Goal: Task Accomplishment & Management: Manage account settings

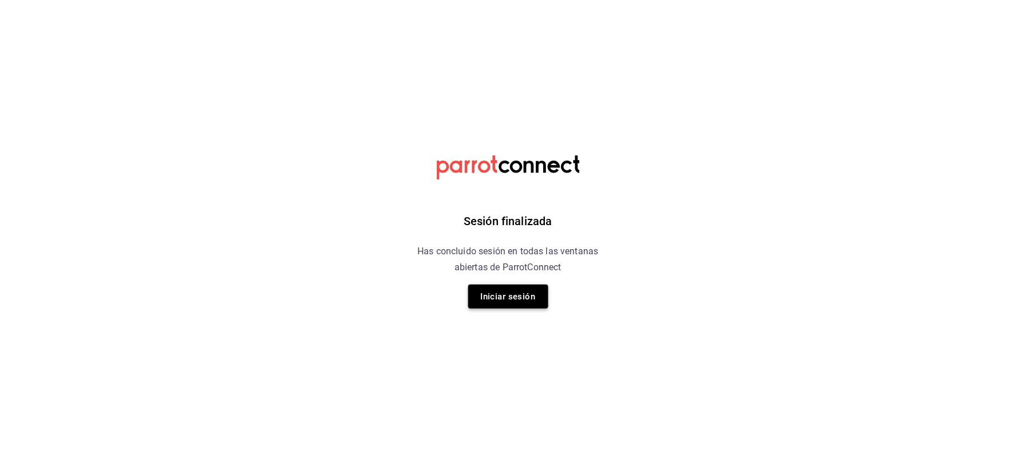
click at [515, 285] on button "Iniciar sesión" at bounding box center [508, 297] width 80 height 24
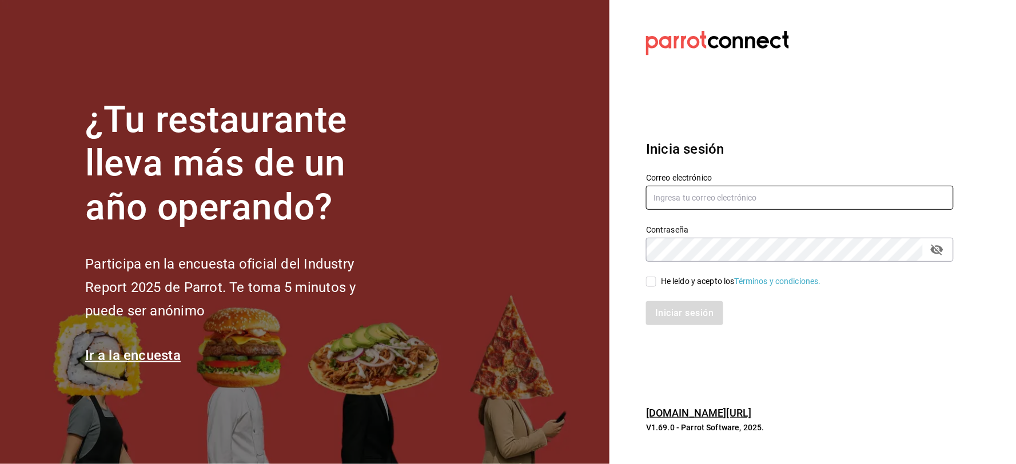
click at [651, 196] on input "text" at bounding box center [800, 198] width 308 height 24
type input "ANIMA.PV@HOTMAIL.COM"
click at [940, 246] on icon "passwordField" at bounding box center [937, 250] width 13 height 11
click at [704, 278] on div "He leído y acepto los Términos y condiciones." at bounding box center [741, 282] width 160 height 12
click at [657, 278] on input "He leído y acepto los Términos y condiciones." at bounding box center [651, 282] width 10 height 10
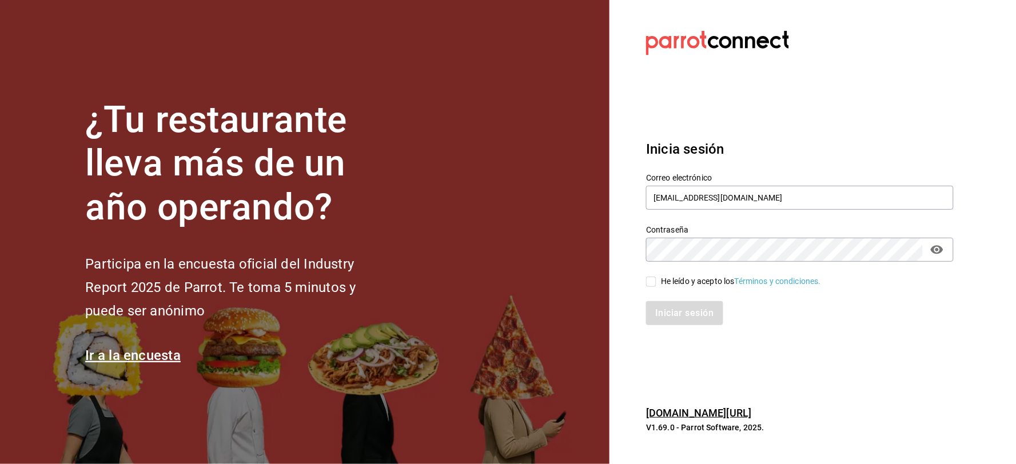
checkbox input "true"
click at [696, 300] on div "Iniciar sesión" at bounding box center [793, 307] width 321 height 38
click at [696, 308] on button "Iniciar sesión" at bounding box center [685, 313] width 78 height 24
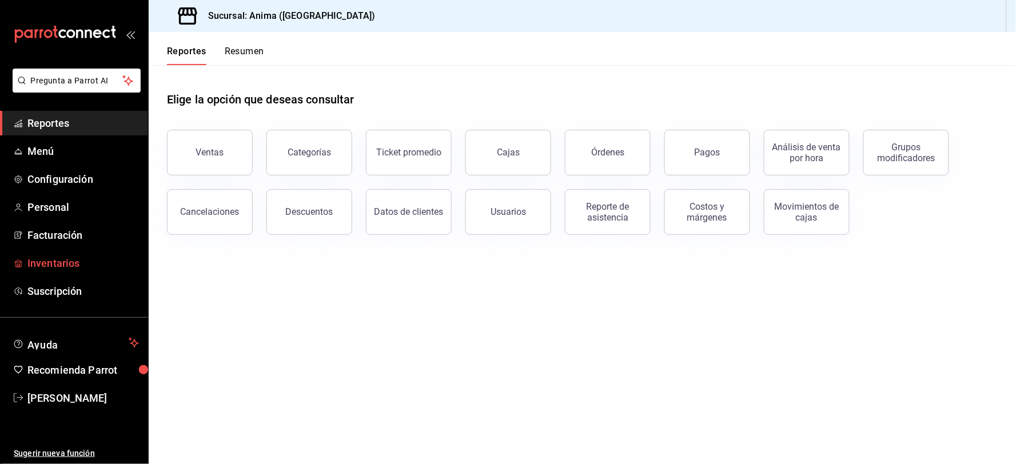
click at [60, 265] on span "Inventarios" at bounding box center [83, 263] width 112 height 15
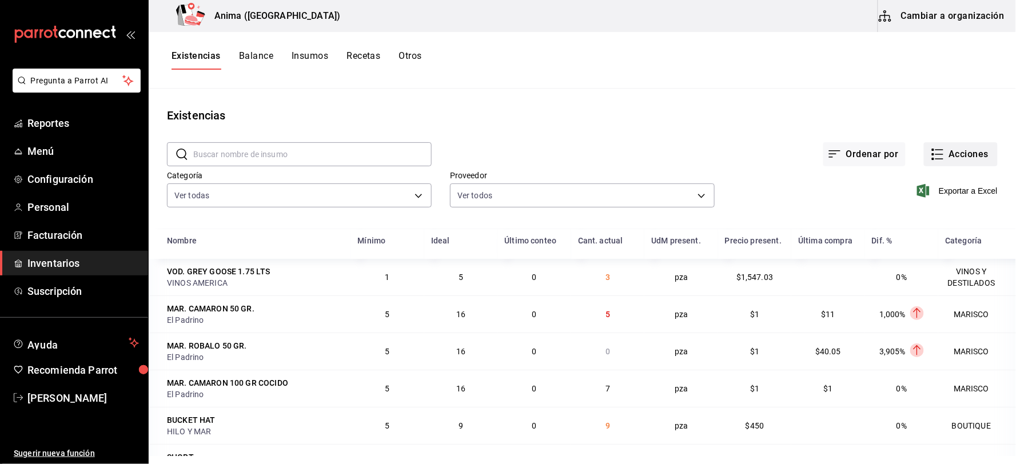
click at [971, 153] on button "Acciones" at bounding box center [961, 154] width 74 height 24
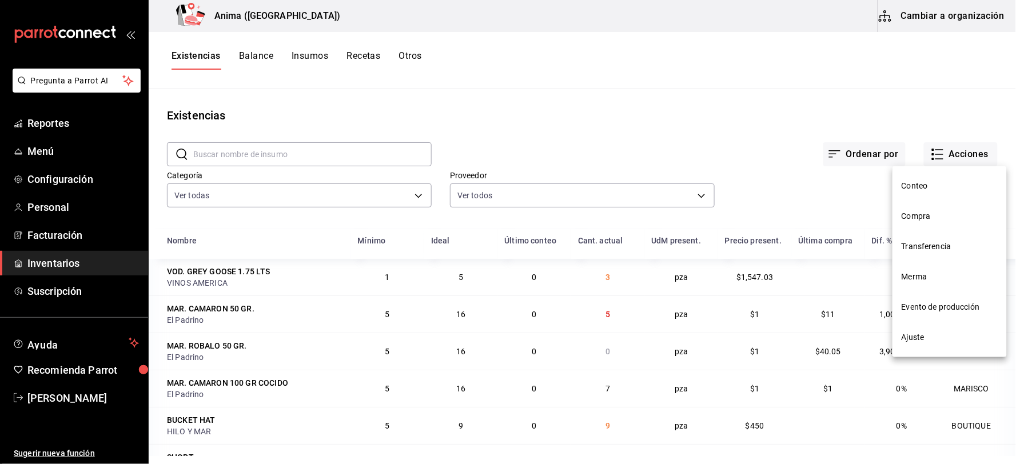
click at [913, 214] on span "Compra" at bounding box center [950, 216] width 96 height 12
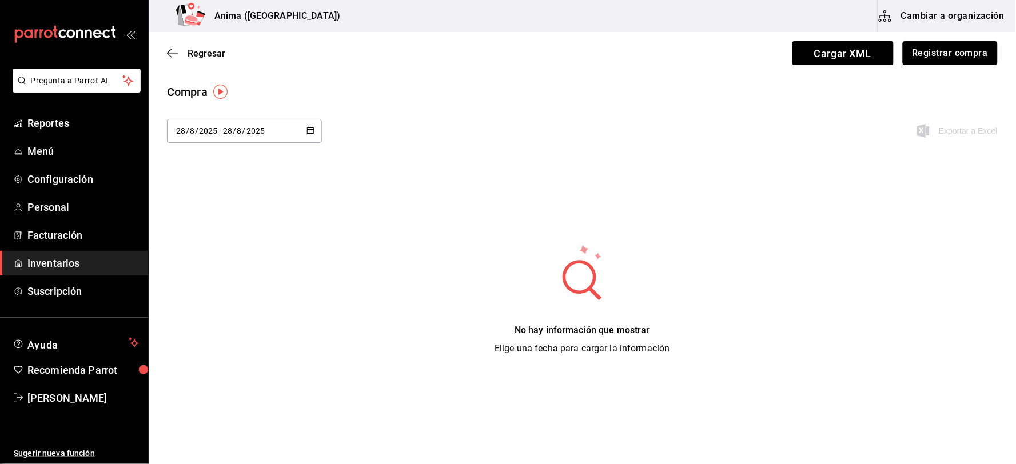
click at [939, 49] on button "Registrar compra" at bounding box center [950, 53] width 95 height 24
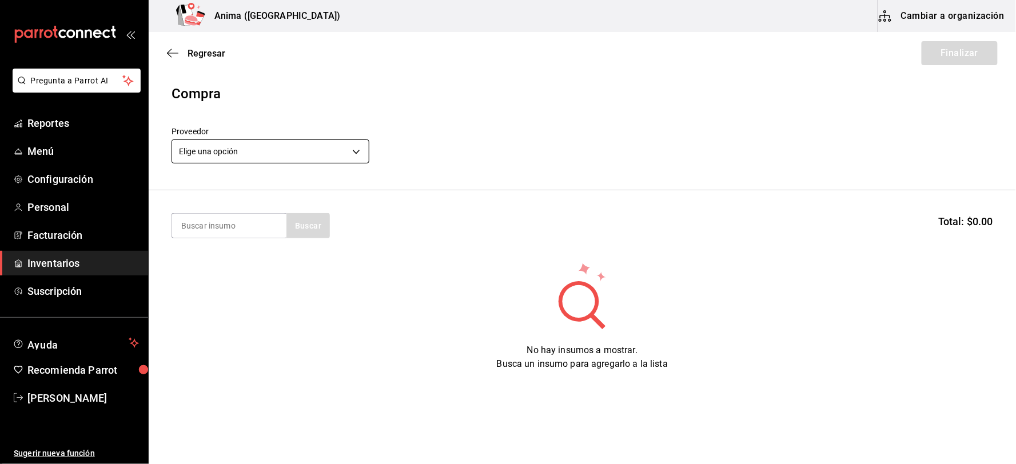
click at [269, 141] on body "Pregunta a Parrot AI Reportes Menú Configuración Personal Facturación Inventari…" at bounding box center [508, 200] width 1016 height 400
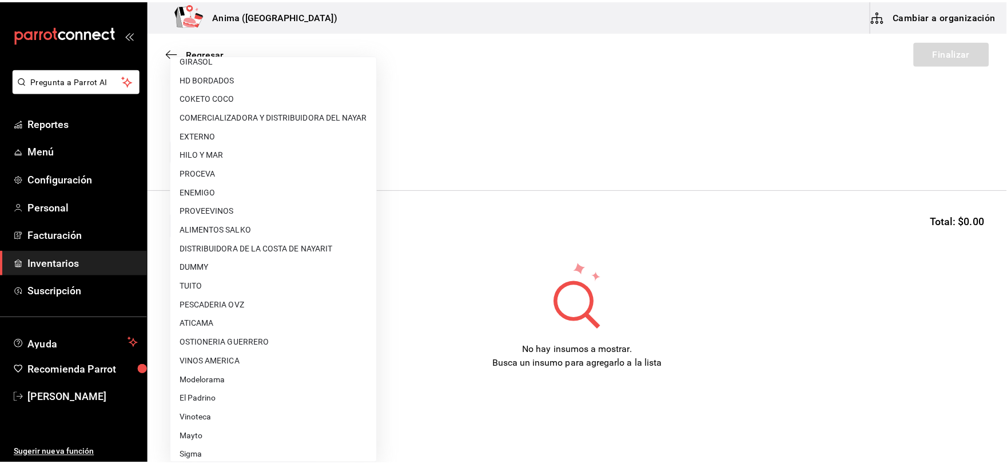
scroll to position [147, 0]
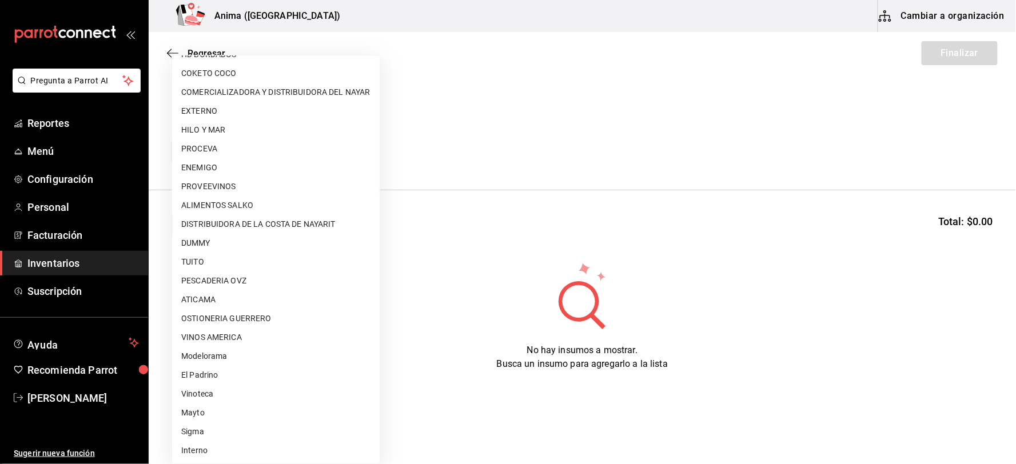
click at [530, 287] on div at bounding box center [508, 232] width 1016 height 464
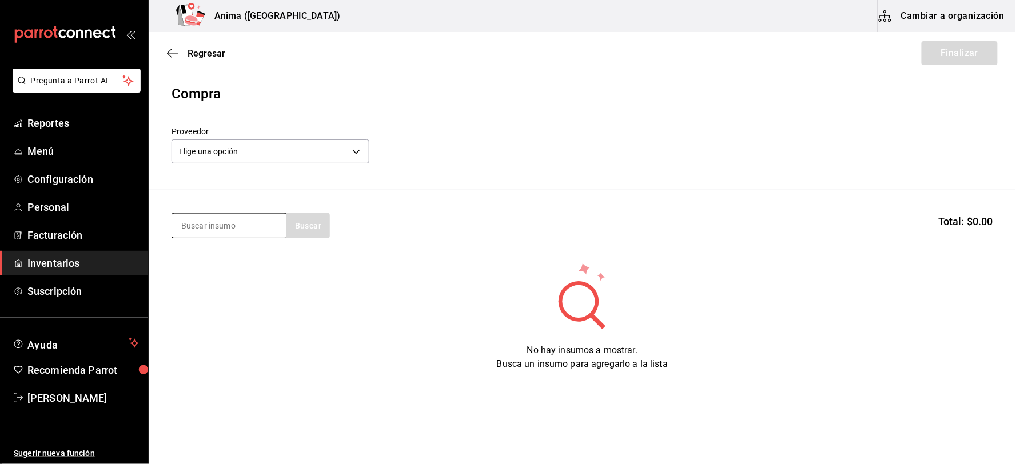
click at [246, 222] on input at bounding box center [229, 226] width 114 height 24
type input "DOBEL"
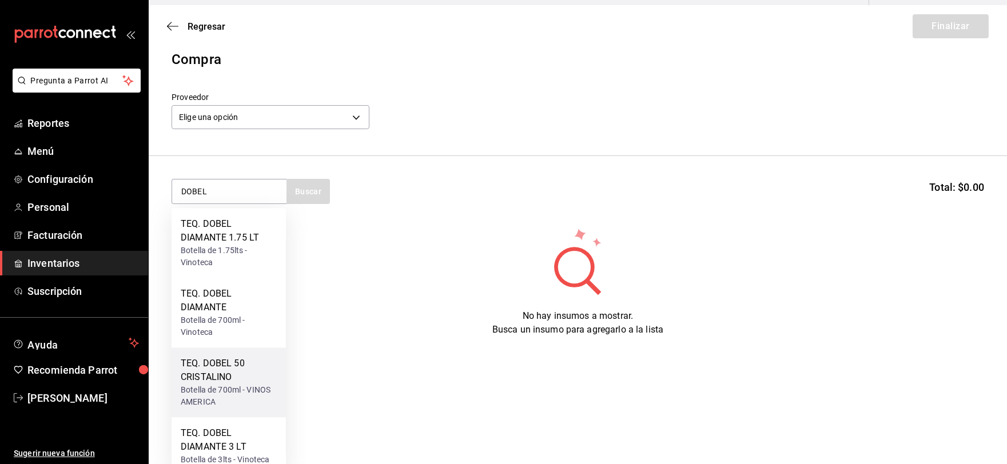
scroll to position [42, 0]
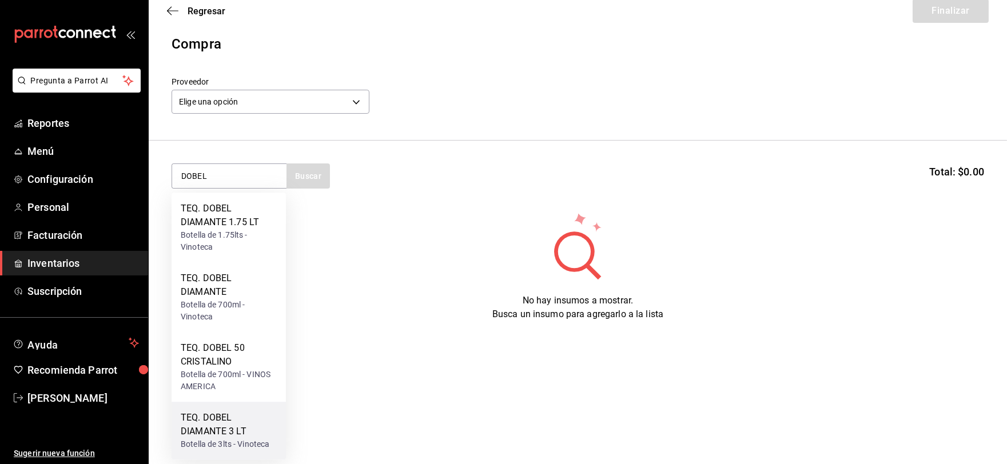
click at [249, 424] on div "TEQ. DOBEL DIAMANTE 3 LT" at bounding box center [229, 424] width 96 height 27
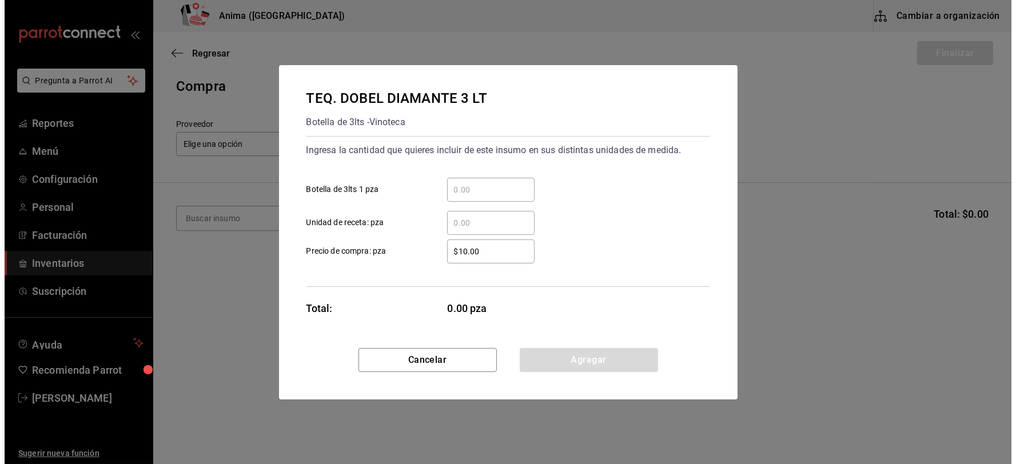
scroll to position [0, 0]
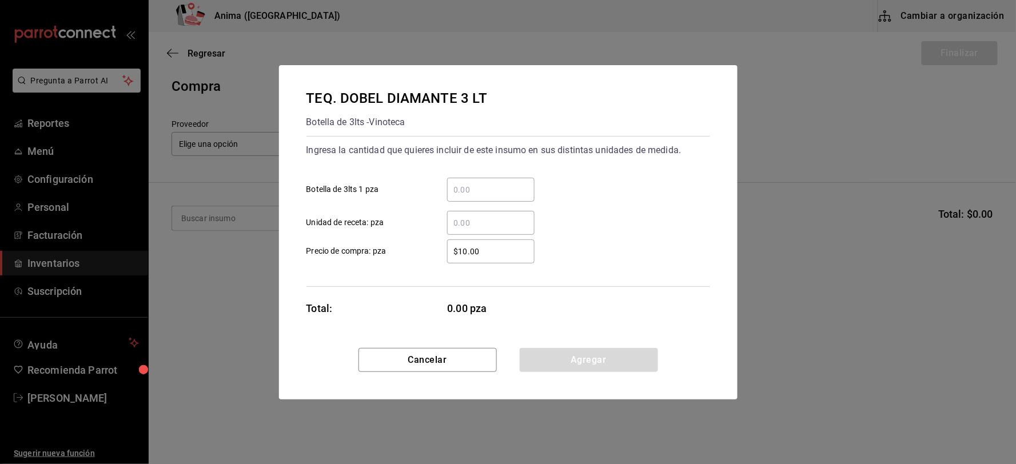
click at [500, 216] on input "​ Unidad de receta: pza" at bounding box center [490, 223] width 87 height 14
type input "5"
type input "$2,810.53"
click button "Agregar" at bounding box center [589, 360] width 138 height 24
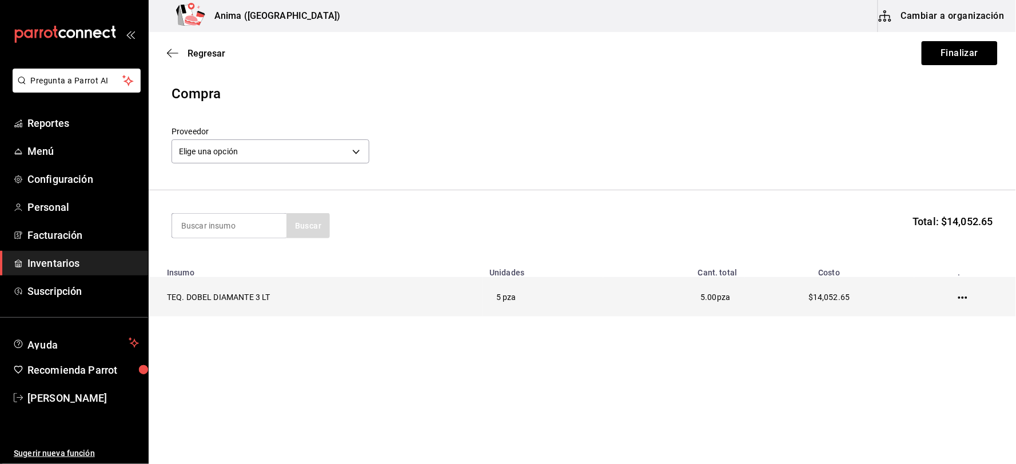
click at [972, 295] on td at bounding box center [965, 297] width 102 height 39
click at [965, 296] on icon "button" at bounding box center [962, 297] width 9 height 9
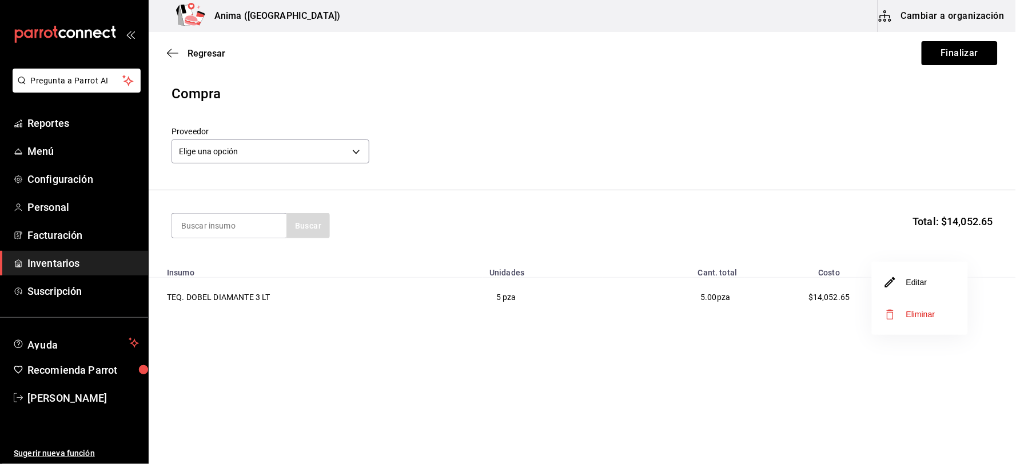
click at [941, 283] on li "Editar" at bounding box center [920, 283] width 96 height 32
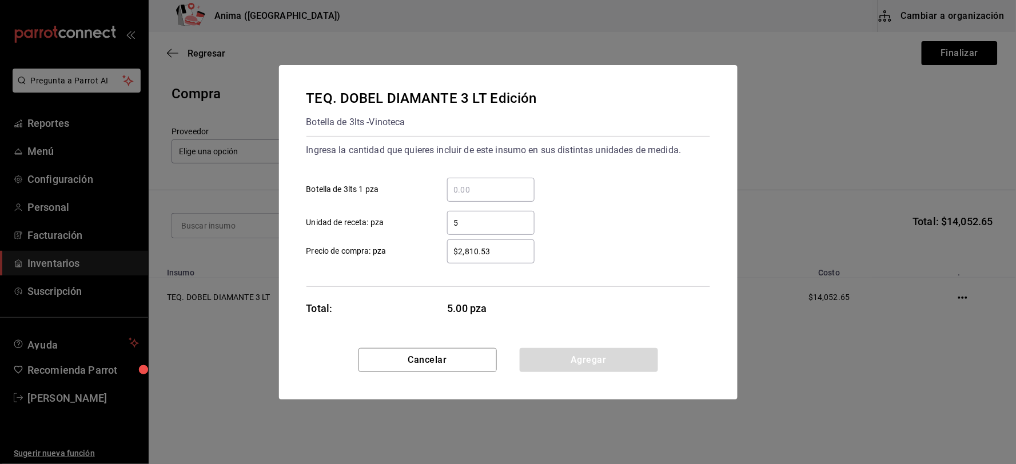
click at [487, 225] on input "5" at bounding box center [490, 223] width 87 height 14
click at [473, 188] on input "​ Botella de 3lts 1 pza" at bounding box center [490, 190] width 87 height 14
type input "5"
click at [592, 363] on button "Agregar" at bounding box center [589, 360] width 138 height 24
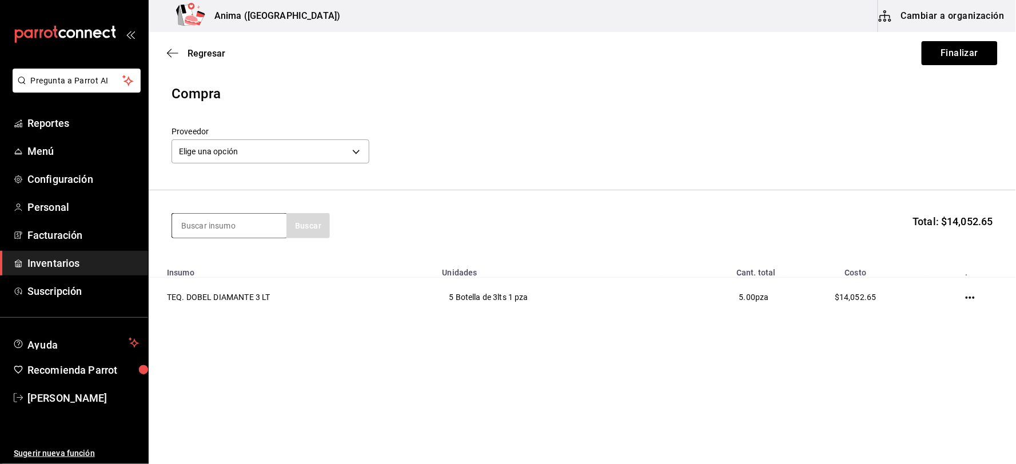
click at [254, 220] on input at bounding box center [229, 226] width 114 height 24
type input "CHAMPB"
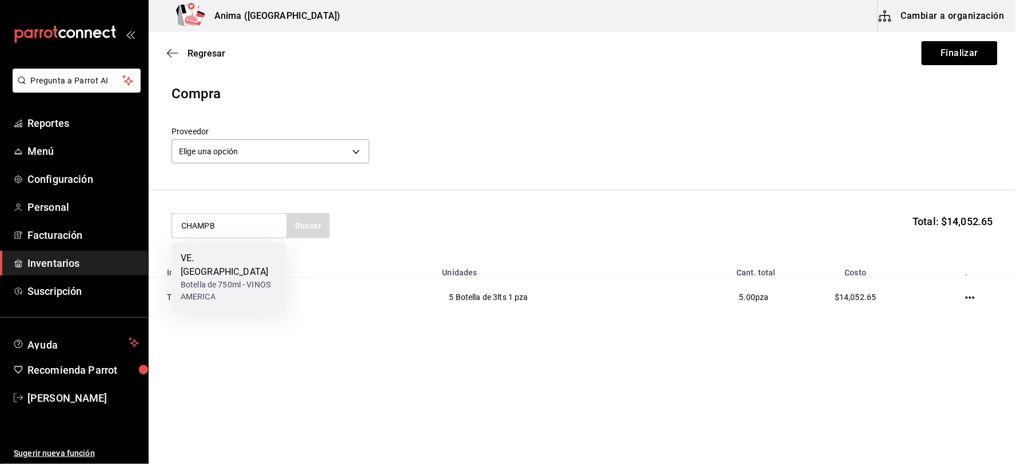
click at [246, 265] on div "VE. [GEOGRAPHIC_DATA]" at bounding box center [229, 265] width 96 height 27
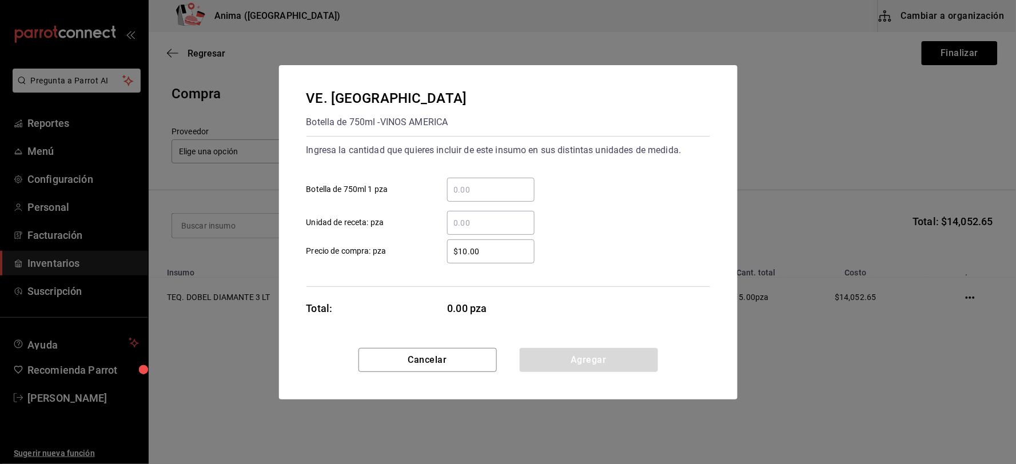
click at [468, 222] on input "​ Unidad de receta: pza" at bounding box center [490, 223] width 87 height 14
click at [472, 193] on input "​ Botella de 750ml 1 pza" at bounding box center [490, 190] width 87 height 14
type input "5"
type input "$146.88"
click button "Agregar" at bounding box center [589, 360] width 138 height 24
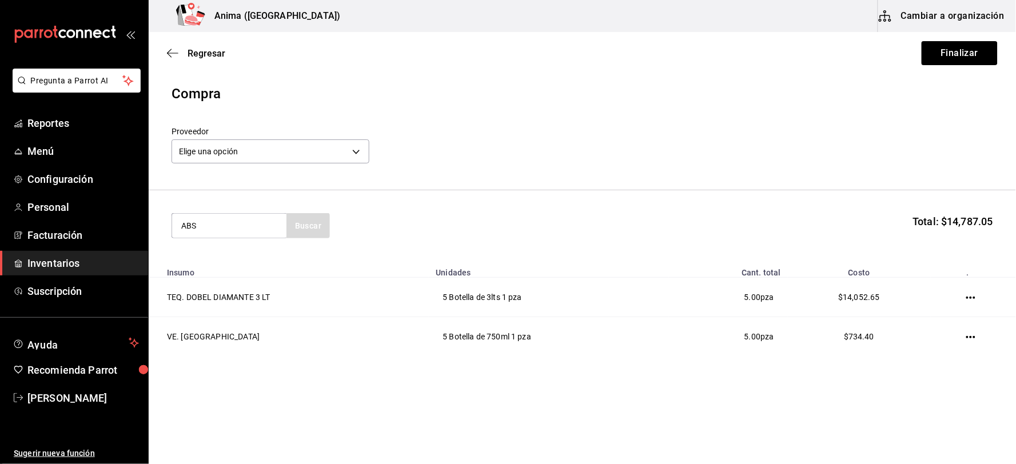
type input "ABS"
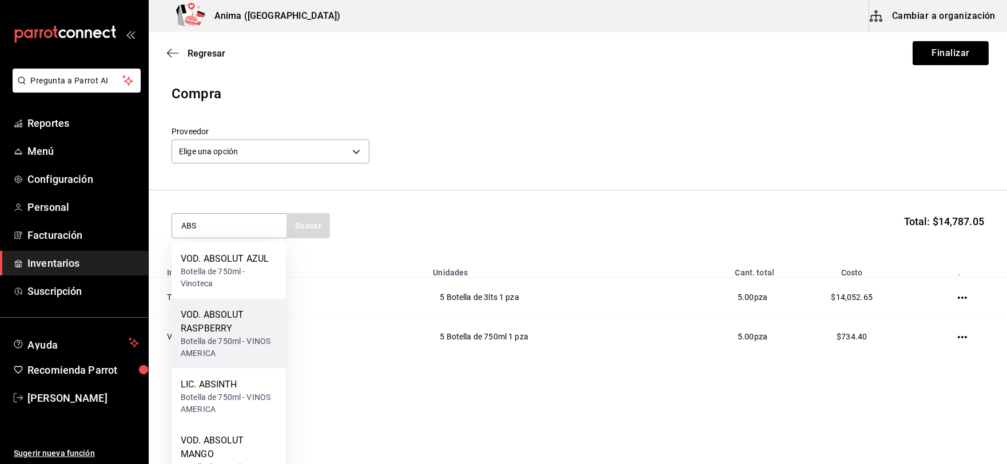
click at [233, 323] on div "VOD. ABSOLUT RASPBERRY" at bounding box center [229, 321] width 96 height 27
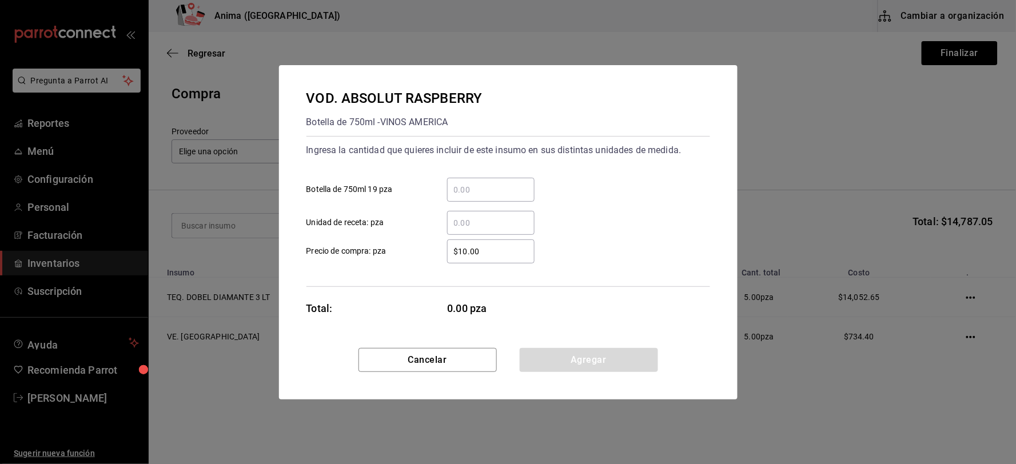
click at [467, 197] on div "​" at bounding box center [490, 190] width 87 height 24
click at [467, 197] on input "​ Botella de 750ml 19 pza" at bounding box center [490, 190] width 87 height 14
type input "1"
type input "$224"
click button "Agregar" at bounding box center [589, 360] width 138 height 24
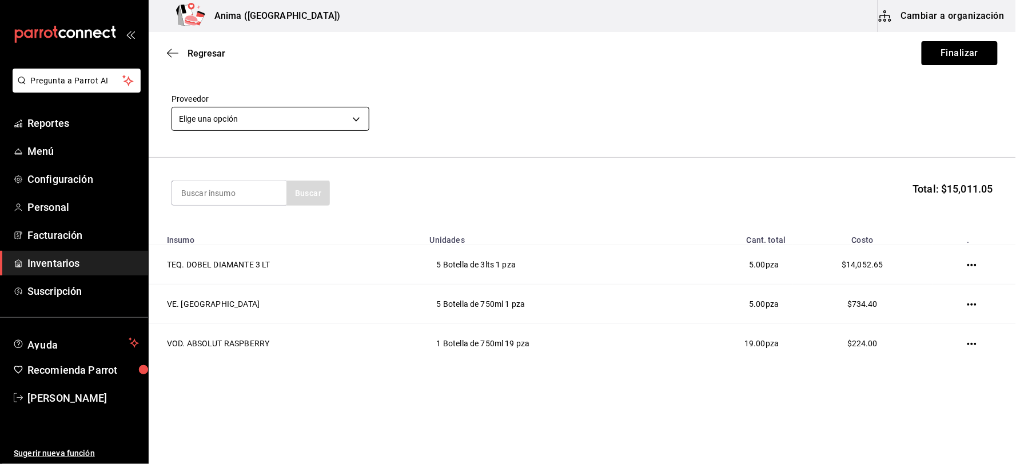
scroll to position [16, 0]
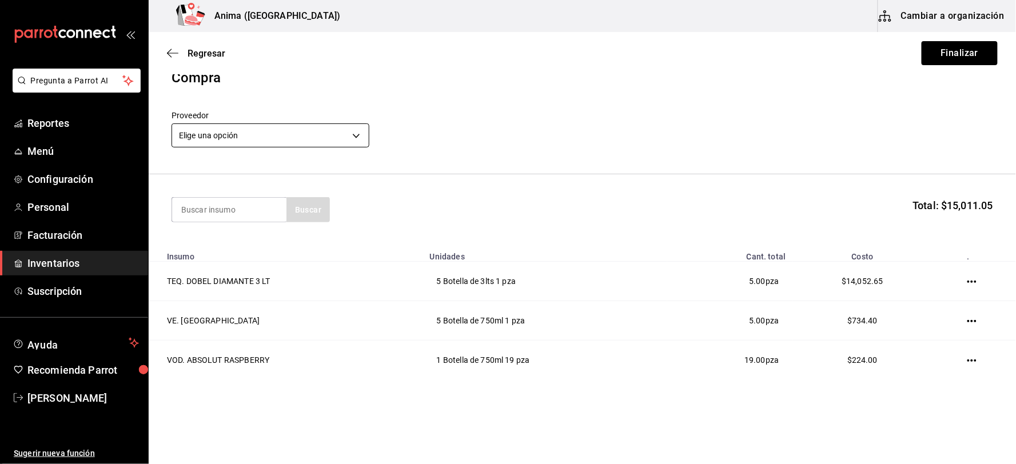
click at [275, 125] on header "Compra Proveedor Elige una opción default" at bounding box center [583, 120] width 868 height 107
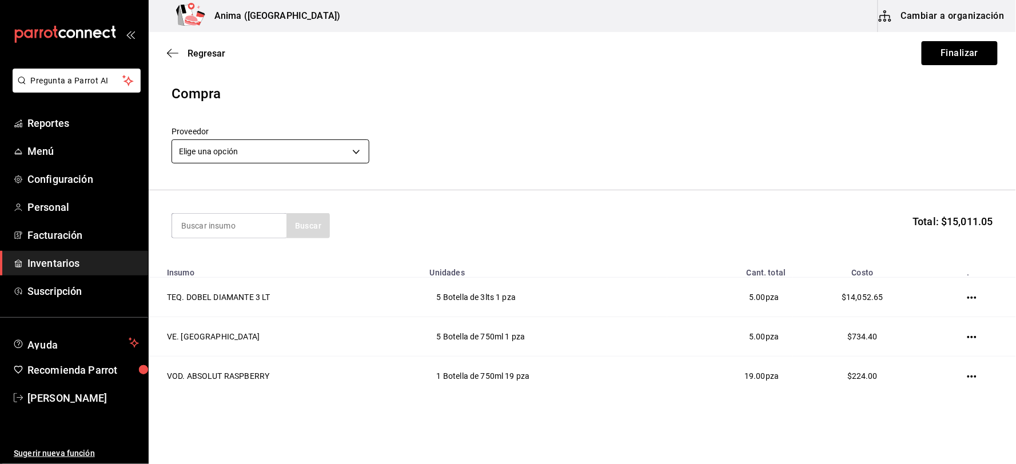
scroll to position [0, 0]
click at [290, 155] on body "Pregunta a Parrot AI Reportes Menú Configuración Personal Facturación Inventari…" at bounding box center [508, 200] width 1016 height 400
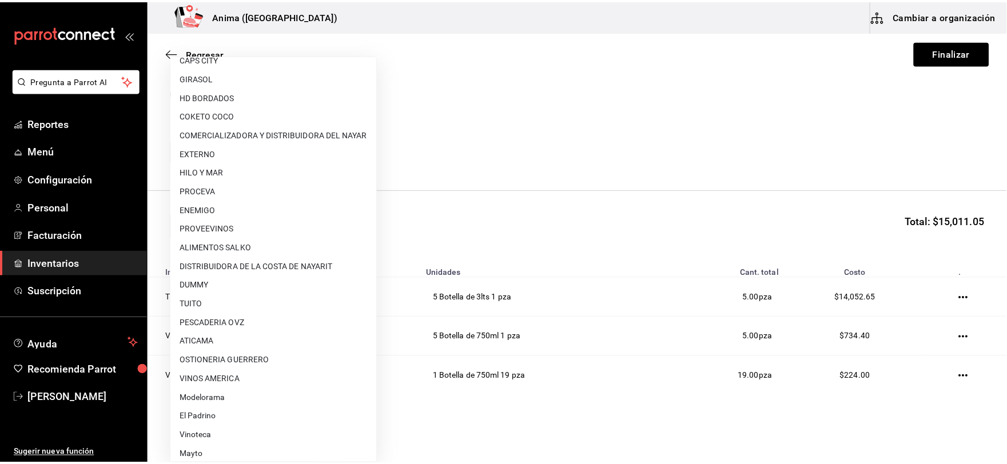
scroll to position [147, 0]
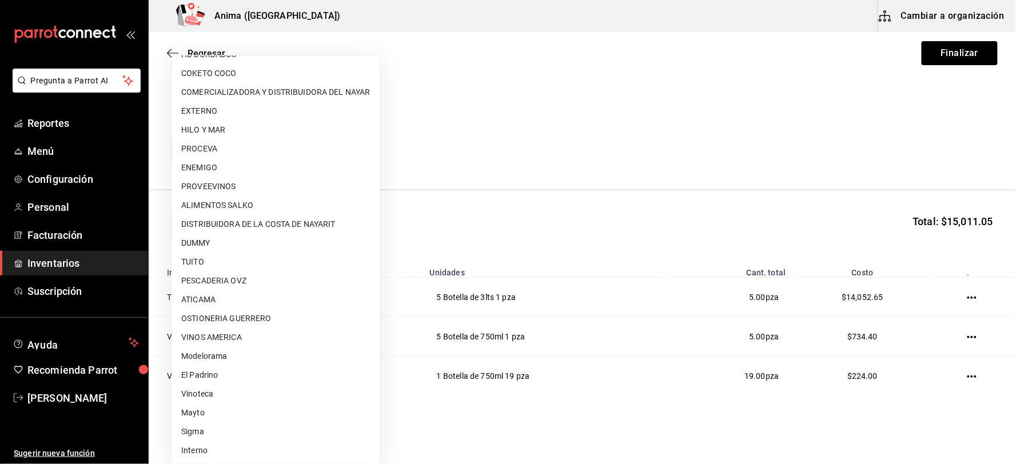
click at [253, 332] on li "VINOS AMERICA" at bounding box center [276, 337] width 208 height 19
type input "1fe8d86c-90f3-4365-b4ad-15fcc30ab7b2"
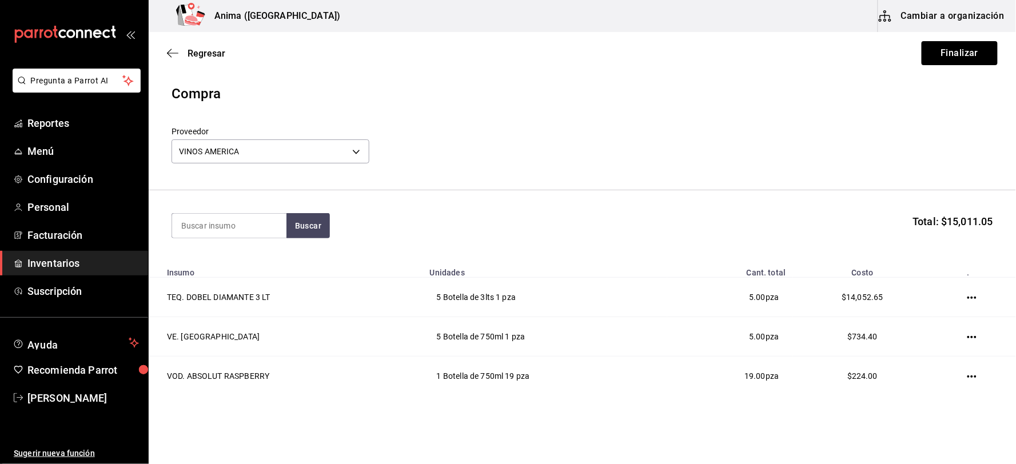
click at [636, 256] on div "Elige una opción AQUARIUM ALTAMEZA LA EUROPEA AMPHITRION CAPS CITY GIRASOL HD B…" at bounding box center [508, 232] width 1016 height 464
click at [636, 256] on section "Buscar Total: $15,011.05" at bounding box center [583, 225] width 868 height 71
click at [922, 47] on button "Finalizar" at bounding box center [960, 53] width 76 height 24
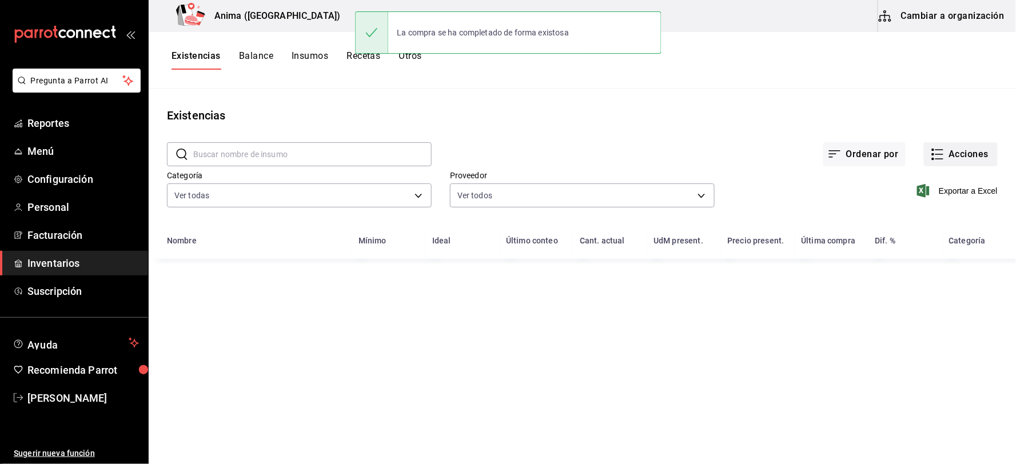
click at [945, 152] on icon "button" at bounding box center [938, 155] width 14 height 14
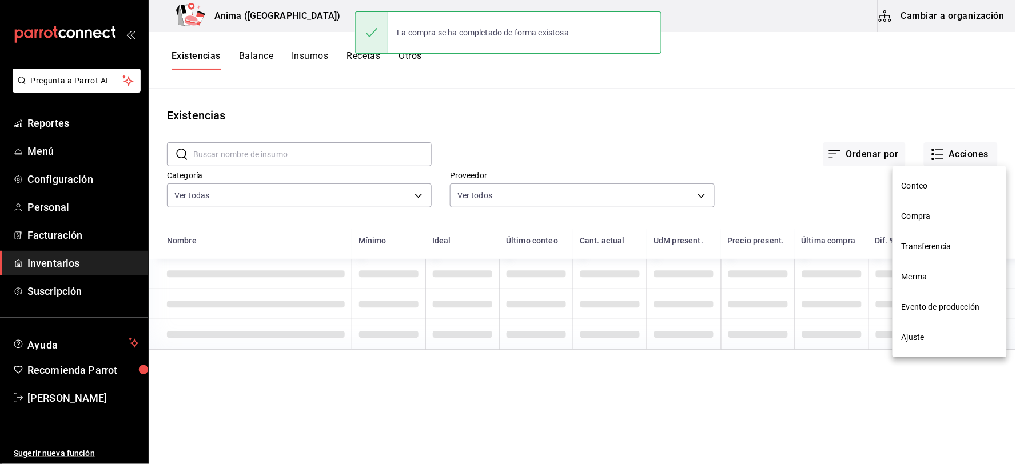
click at [928, 208] on li "Compra" at bounding box center [950, 216] width 114 height 30
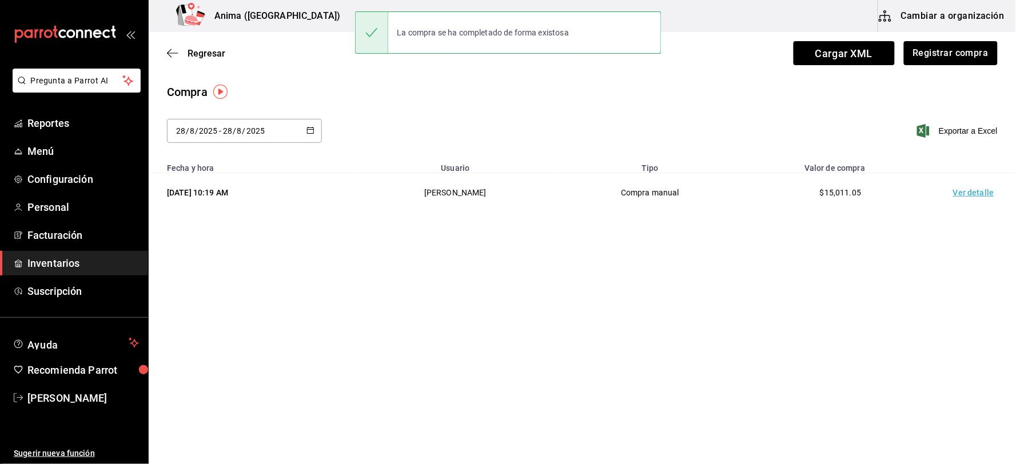
click at [993, 185] on td "Ver detalle" at bounding box center [976, 192] width 80 height 39
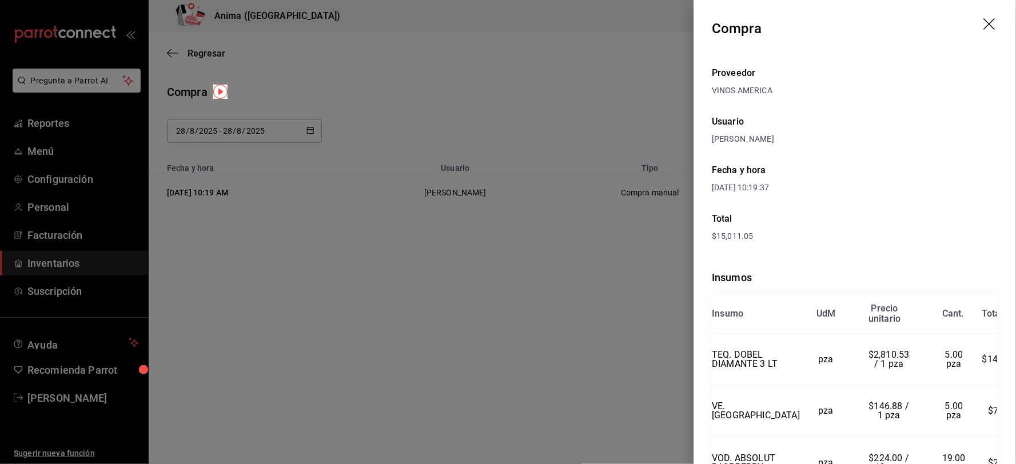
click at [473, 133] on div at bounding box center [508, 232] width 1016 height 464
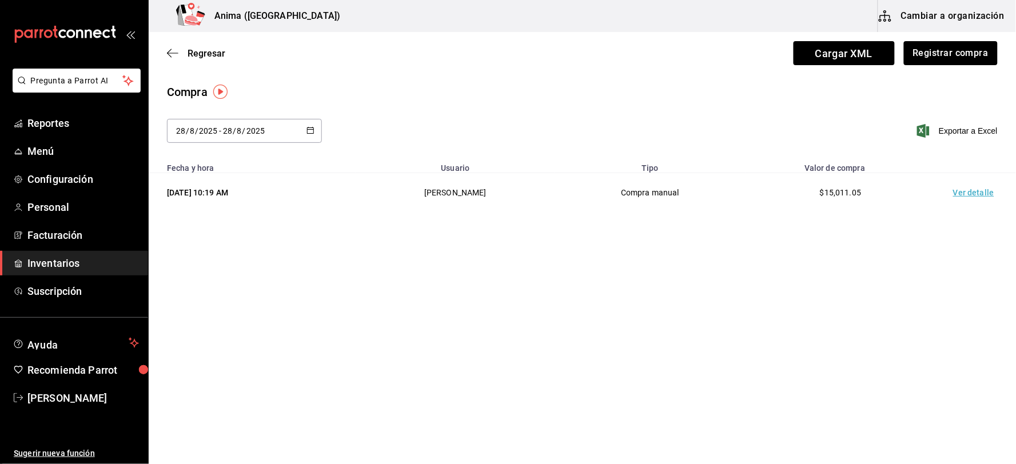
click at [860, 224] on main "Regresar Cargar XML Registrar compra Compra [DATE] [DATE] - [DATE] [DATE] Expor…" at bounding box center [583, 131] width 868 height 198
click at [214, 54] on span "Regresar" at bounding box center [207, 53] width 38 height 11
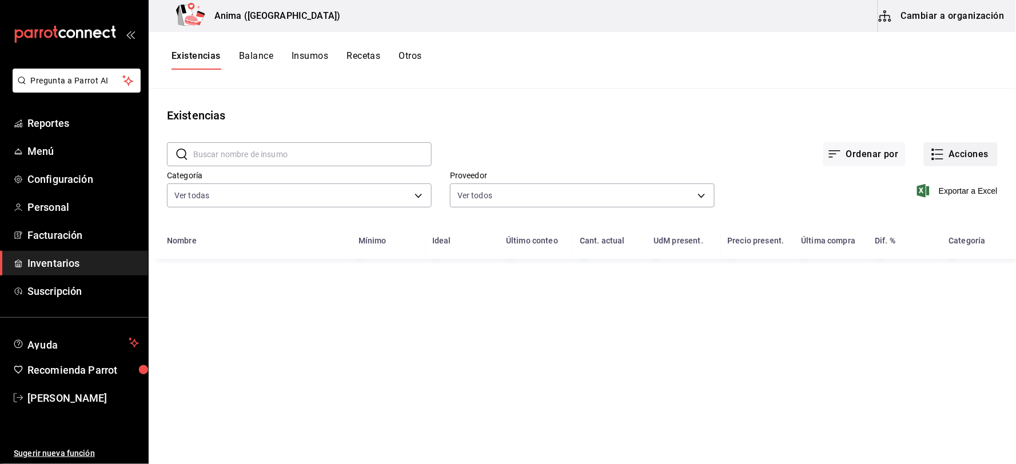
click at [953, 153] on button "Acciones" at bounding box center [961, 154] width 74 height 24
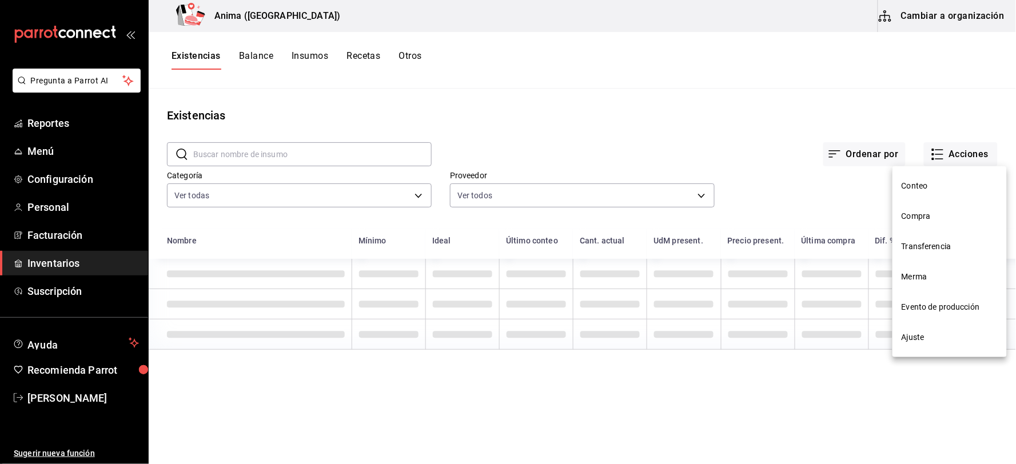
click at [928, 277] on span "Merma" at bounding box center [950, 277] width 96 height 12
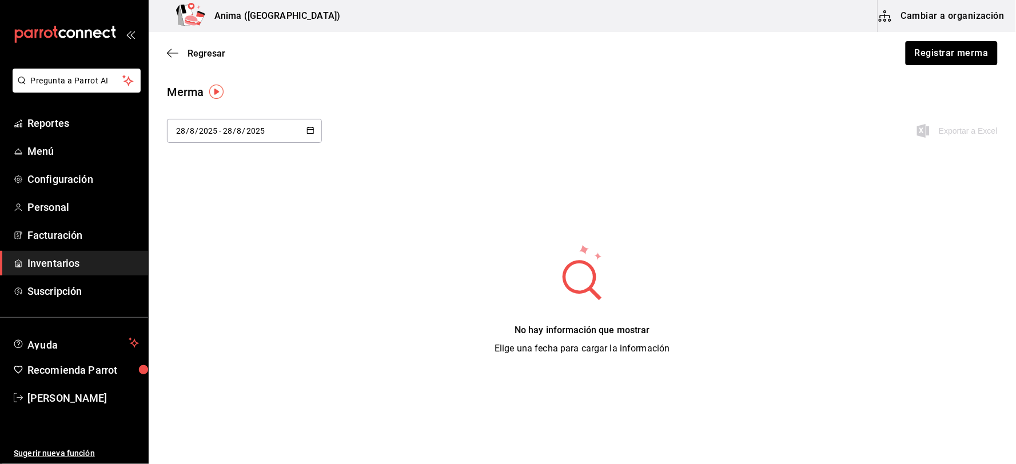
click at [228, 123] on div "[DATE] [DATE] - [DATE] [DATE]" at bounding box center [244, 131] width 155 height 24
click at [227, 191] on li "Ayer" at bounding box center [221, 193] width 108 height 26
type input "[DATE]"
type input "27"
type input "[DATE]"
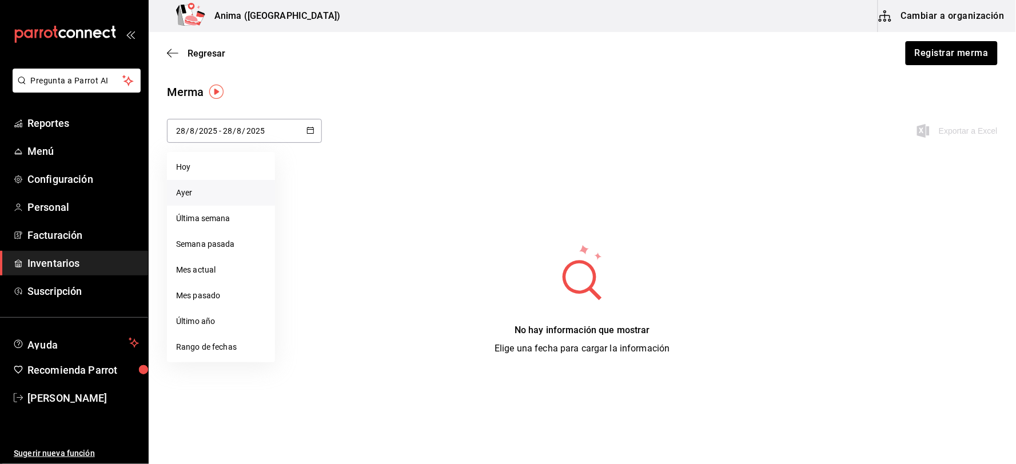
type input "27"
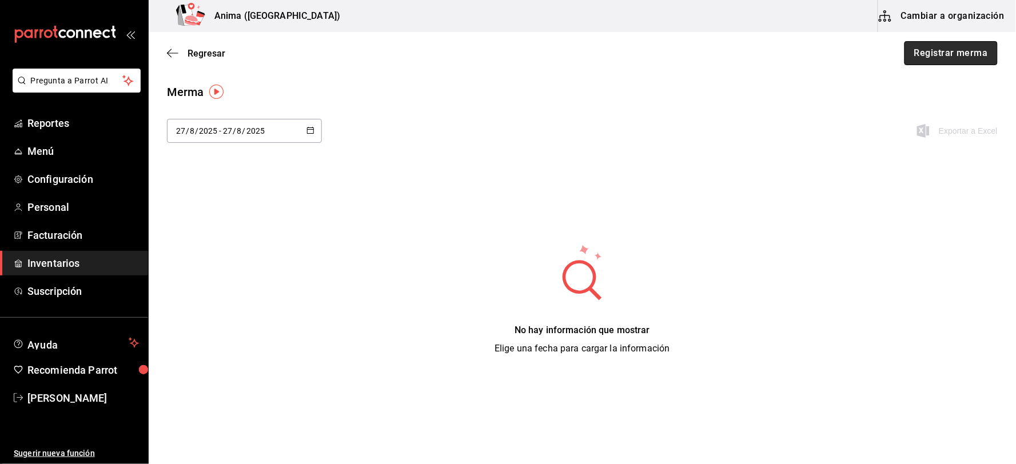
click at [953, 50] on button "Registrar merma" at bounding box center [951, 53] width 93 height 24
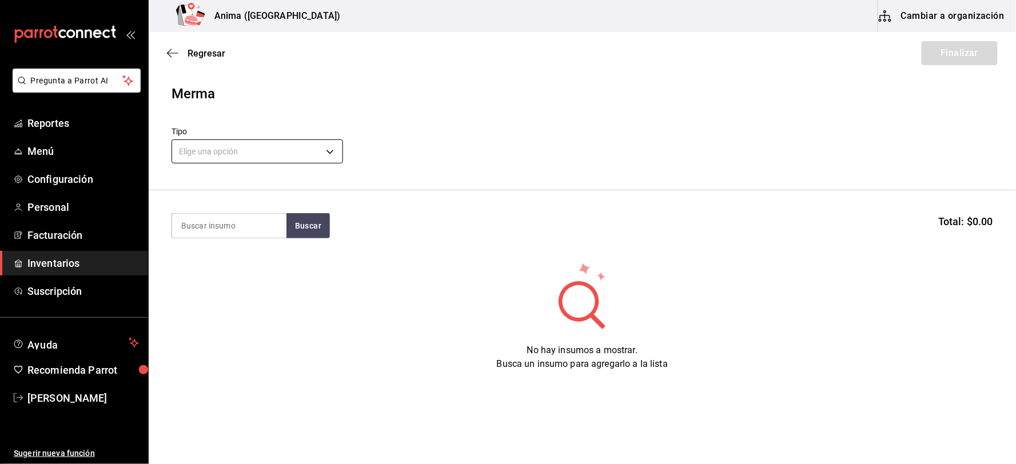
click at [269, 150] on body "Pregunta a Parrot AI Reportes Menú Configuración Personal Facturación Inventari…" at bounding box center [508, 200] width 1016 height 400
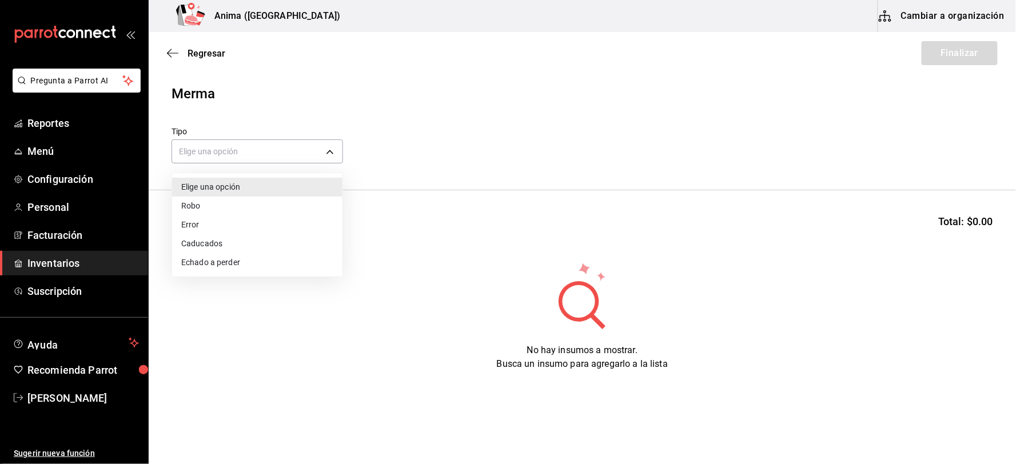
click at [228, 225] on li "Error" at bounding box center [257, 225] width 170 height 19
type input "ERROR"
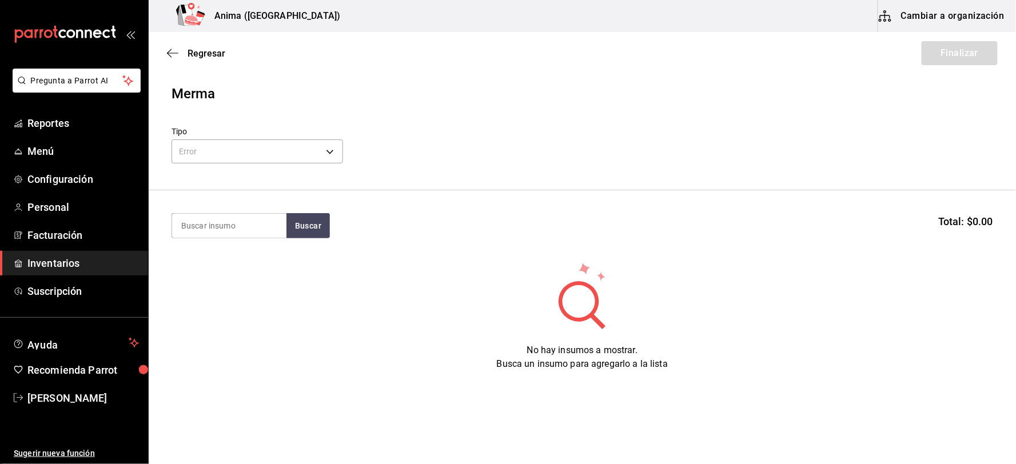
click at [204, 225] on input at bounding box center [229, 226] width 114 height 24
click at [218, 225] on input at bounding box center [229, 226] width 114 height 24
type input "DOBEL"
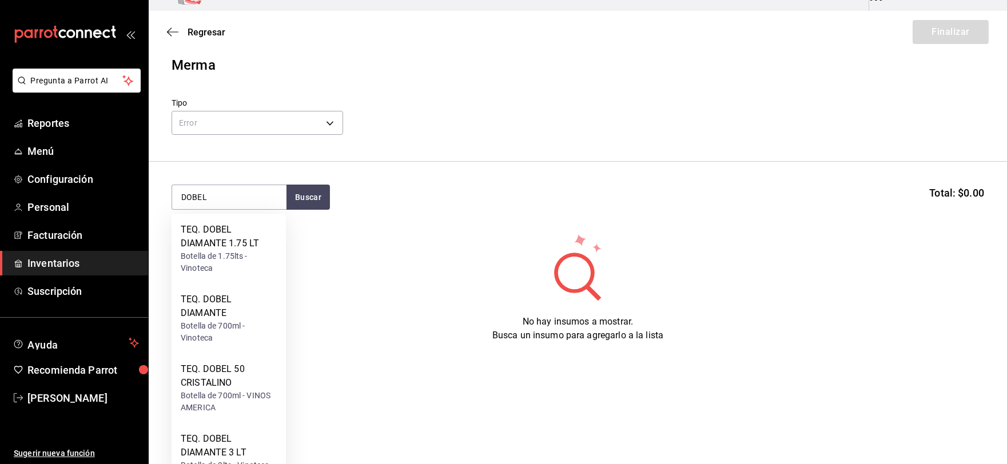
scroll to position [42, 0]
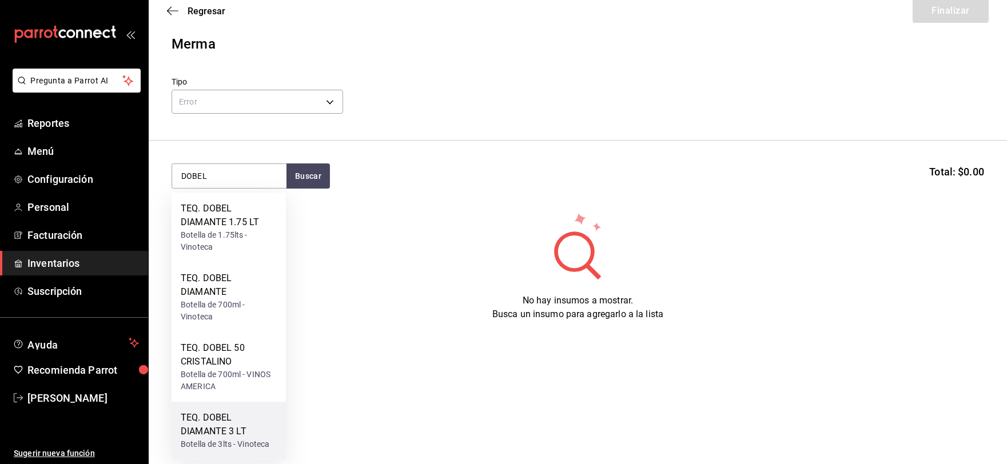
click at [236, 427] on div "TEQ. DOBEL DIAMANTE 3 LT" at bounding box center [229, 424] width 96 height 27
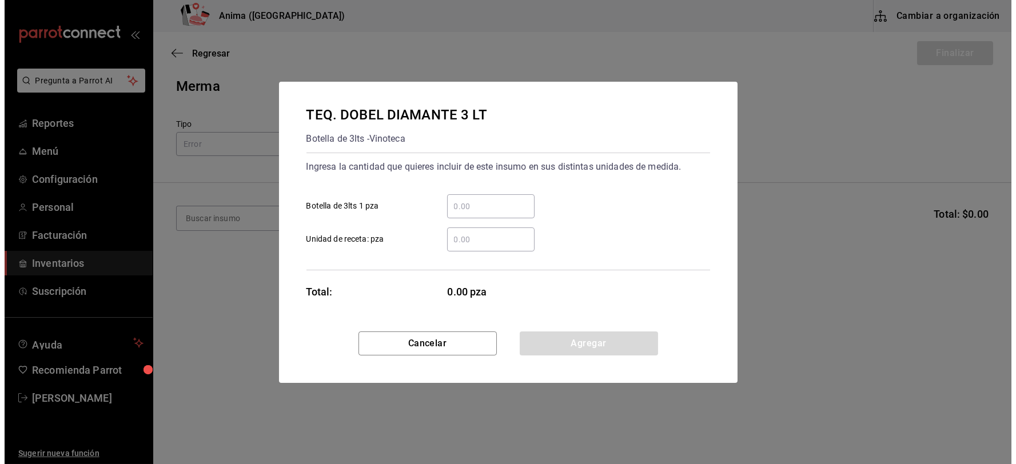
scroll to position [0, 0]
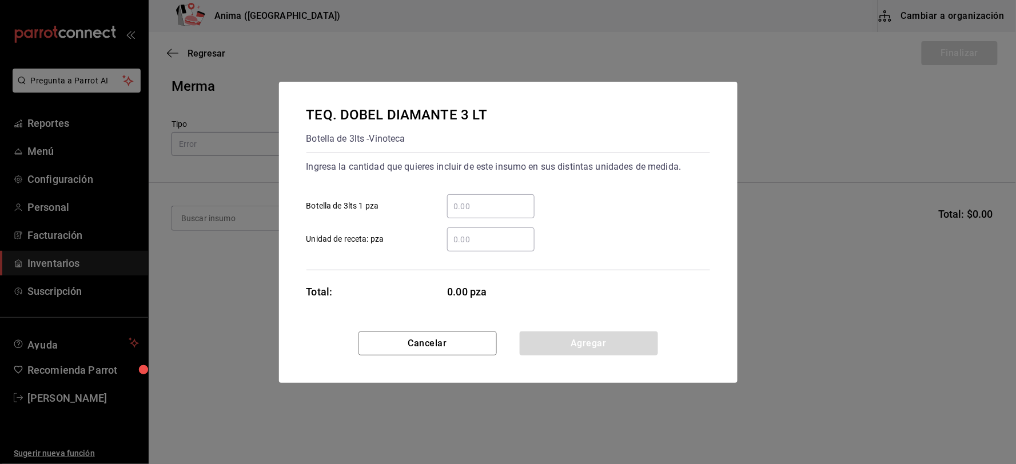
click at [479, 206] on input "​ Botella de 3lts 1 pza" at bounding box center [490, 207] width 87 height 14
type input "5"
click button "Agregar" at bounding box center [589, 344] width 138 height 24
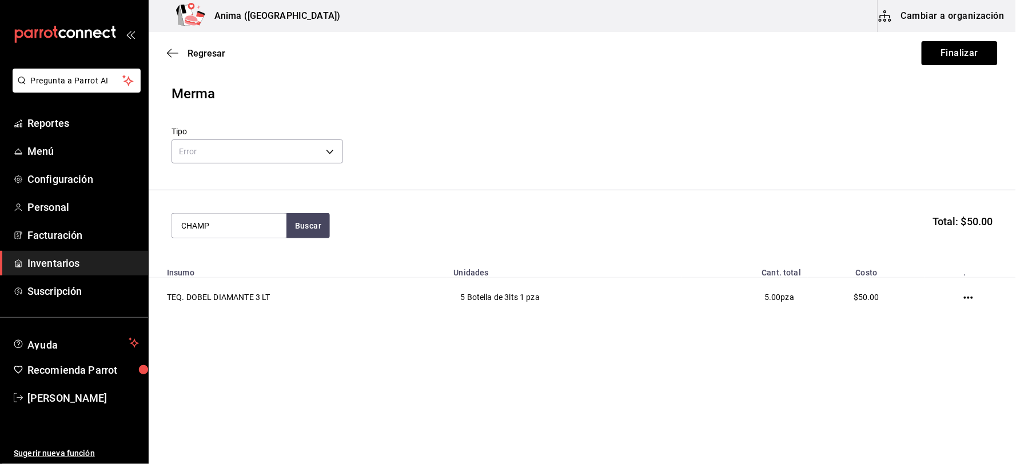
type input "CHAMP"
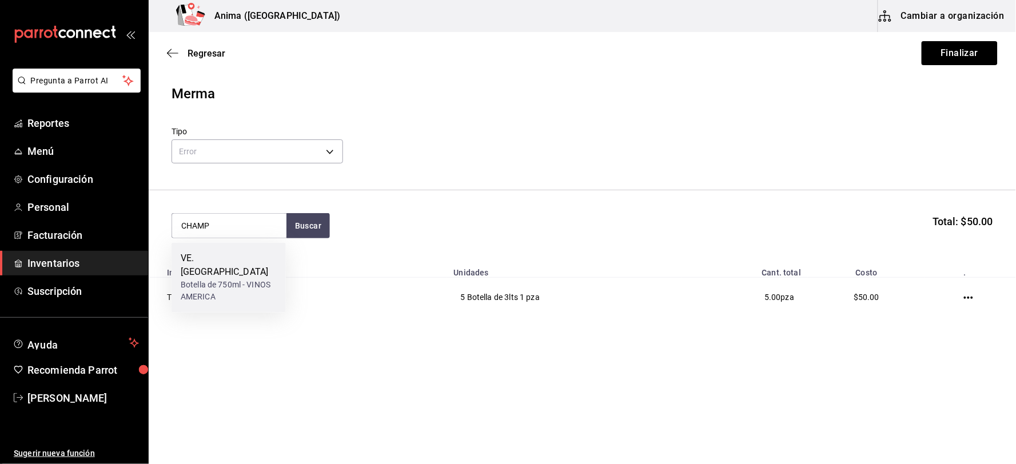
click at [256, 258] on div "VE. [GEOGRAPHIC_DATA]" at bounding box center [229, 265] width 96 height 27
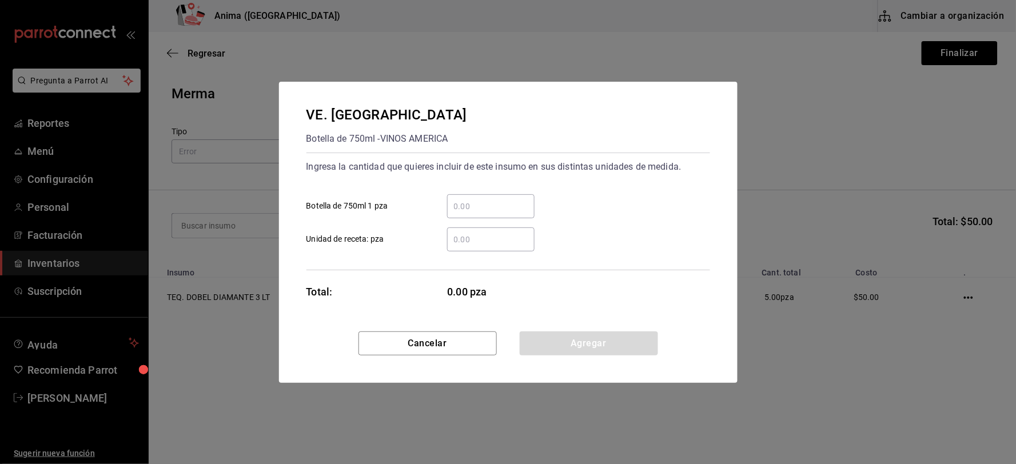
click at [471, 212] on input "​ Botella de 750ml 1 pza" at bounding box center [490, 207] width 87 height 14
type input "5"
click button "Cancelar" at bounding box center [428, 344] width 138 height 24
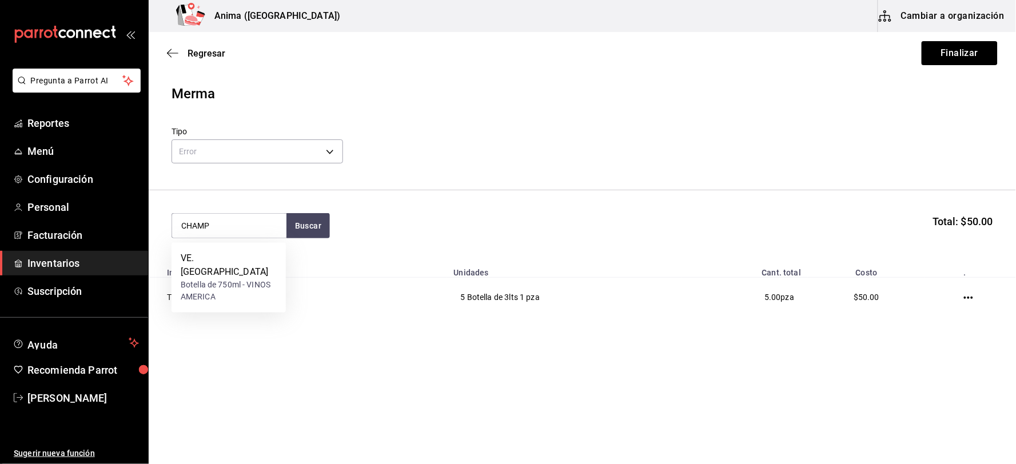
type input "CHAMP"
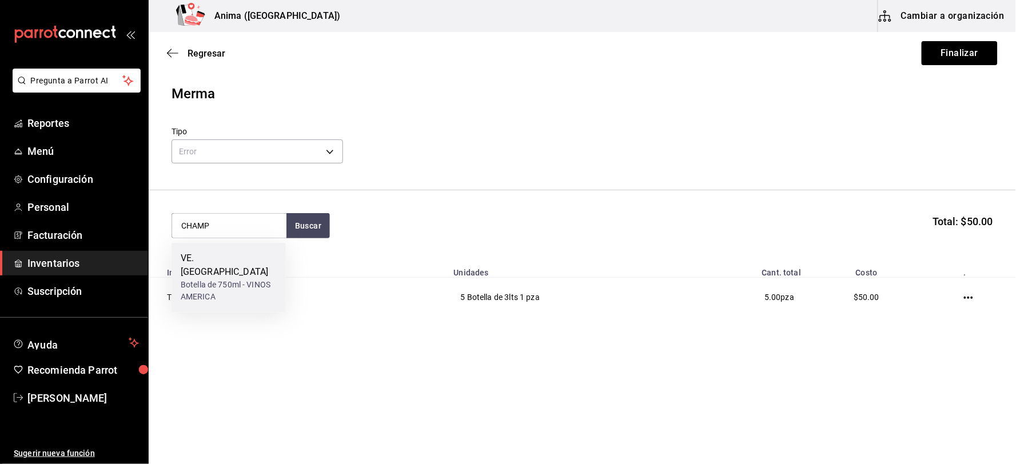
click at [246, 264] on div "VE. [GEOGRAPHIC_DATA]" at bounding box center [229, 265] width 96 height 27
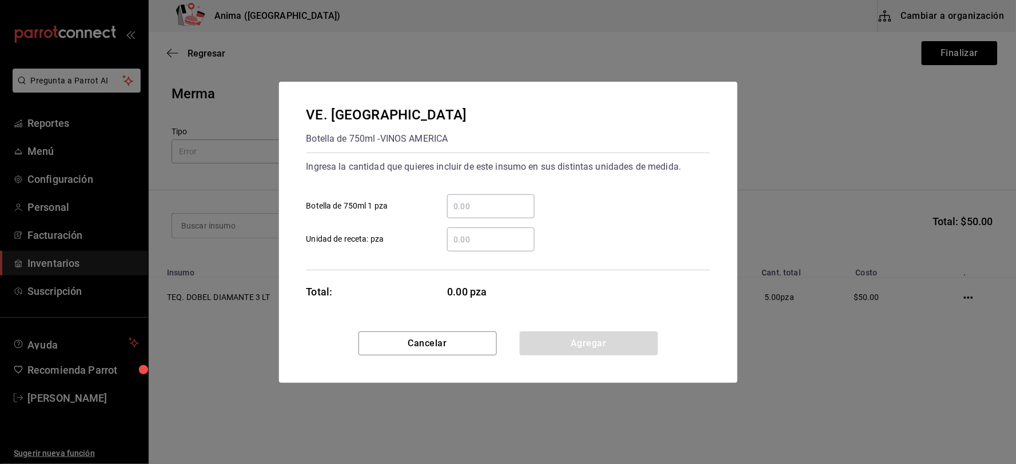
click at [504, 197] on div "​" at bounding box center [490, 206] width 87 height 24
click at [504, 200] on input "​ Botella de 750ml 1 pza" at bounding box center [490, 207] width 87 height 14
type input "5"
click button "Agregar" at bounding box center [589, 344] width 138 height 24
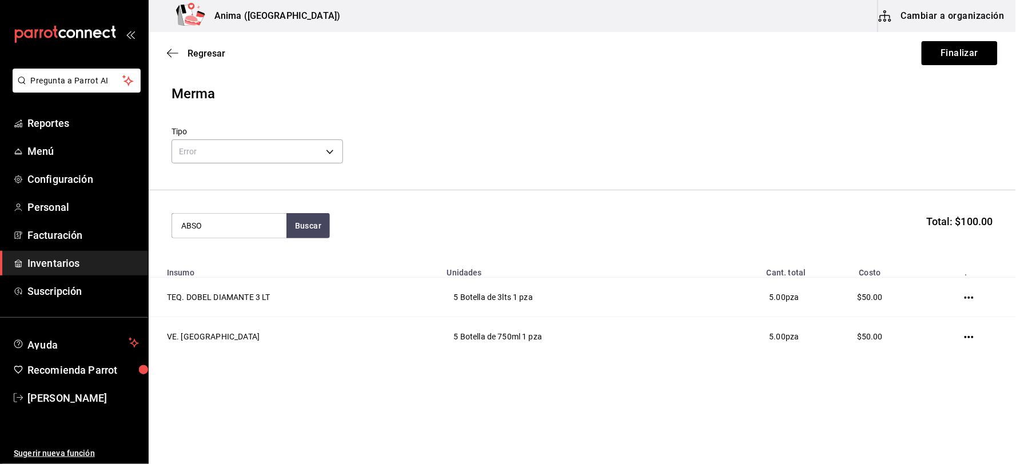
type input "ABSO"
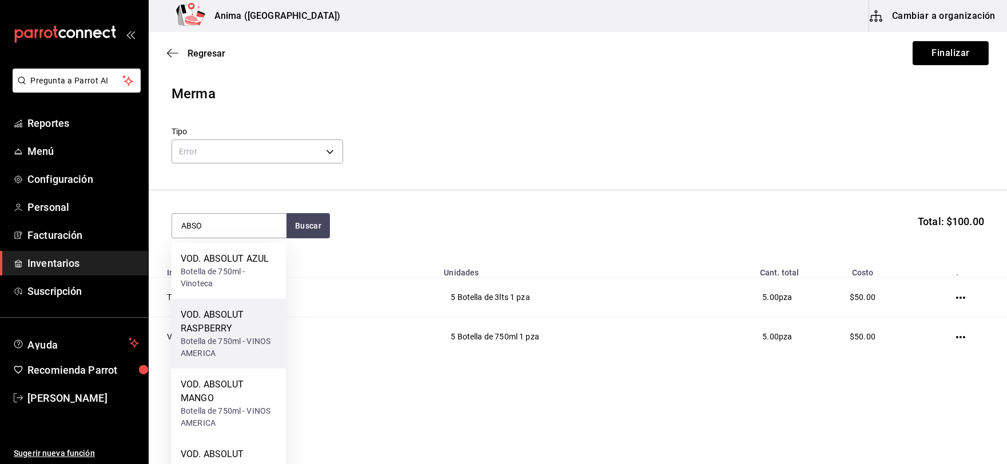
click at [241, 340] on div "Botella de 750ml - VINOS AMERICA" at bounding box center [229, 348] width 96 height 24
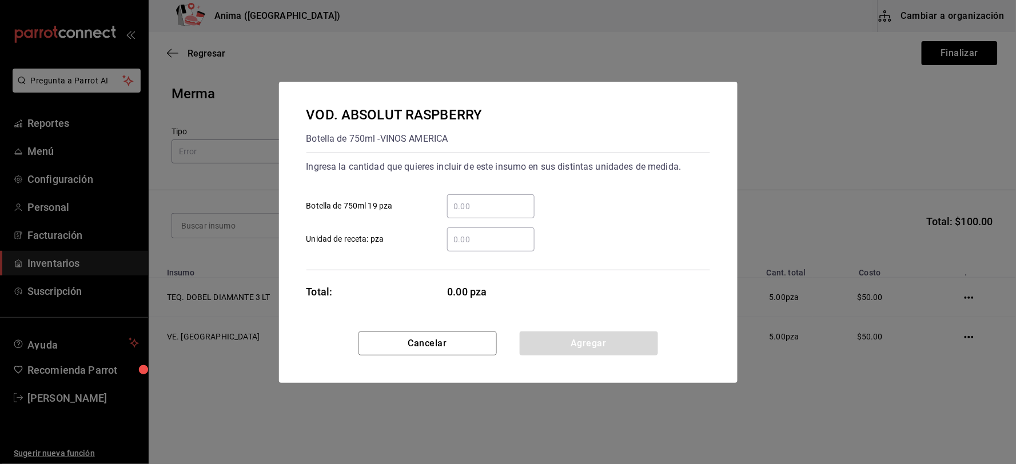
click at [478, 206] on input "​ Botella de 750ml 19 pza" at bounding box center [490, 207] width 87 height 14
type input "1"
click button "Agregar" at bounding box center [589, 344] width 138 height 24
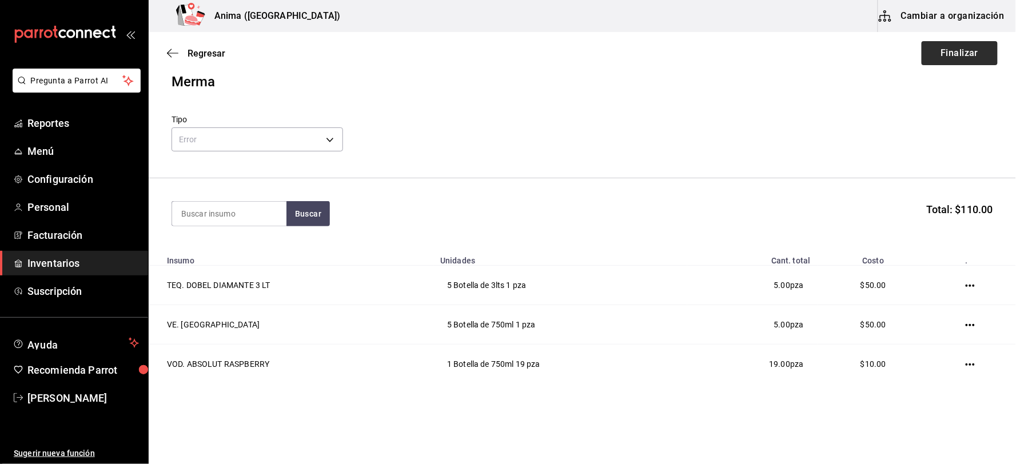
scroll to position [33, 0]
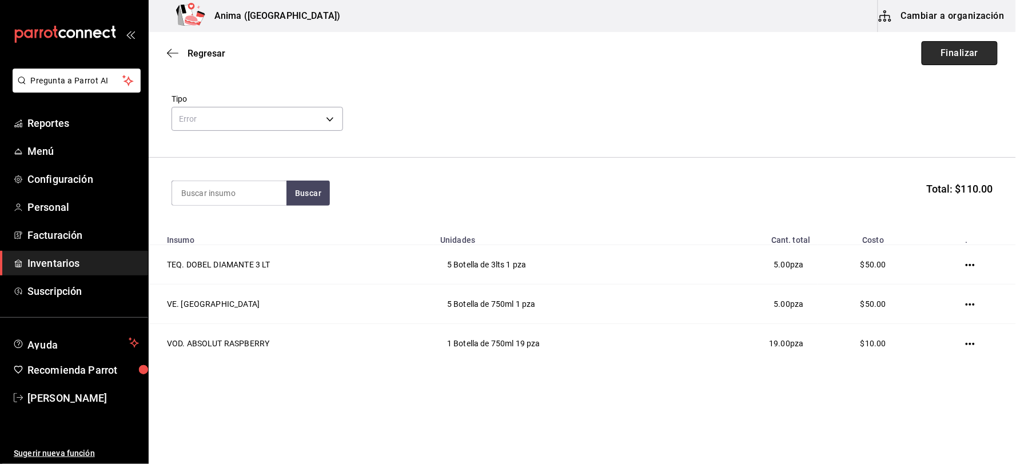
click at [953, 47] on button "Finalizar" at bounding box center [960, 53] width 76 height 24
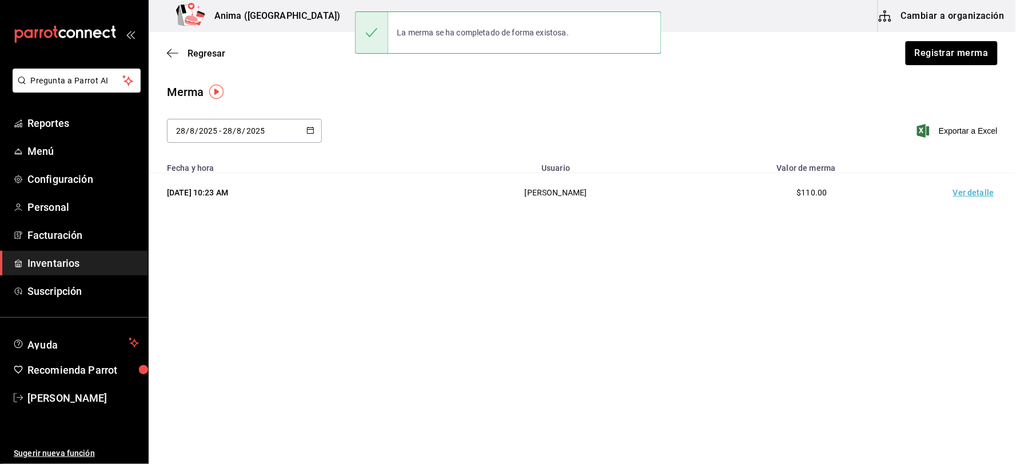
click at [970, 180] on td "Ver detalle" at bounding box center [976, 192] width 80 height 39
